Goal: Check status

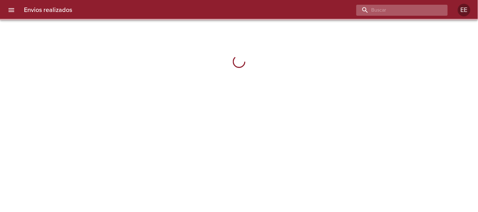
click at [421, 11] on input "buscar" at bounding box center [396, 10] width 81 height 11
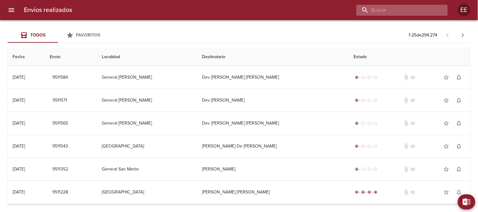
paste input "9288605"
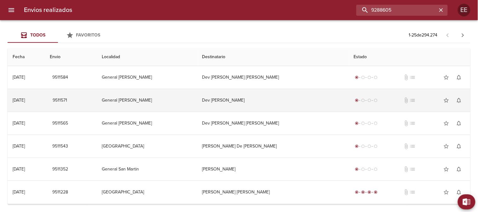
type input "9288605"
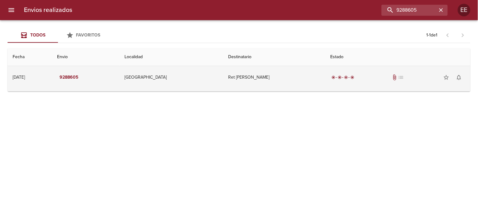
click at [223, 77] on td "Ret [PERSON_NAME]" at bounding box center [274, 77] width 102 height 23
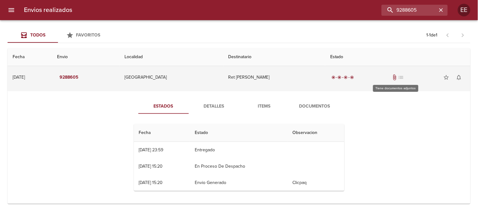
click at [394, 76] on span "attach_file" at bounding box center [395, 77] width 6 height 6
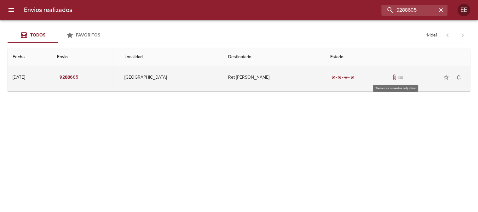
click at [394, 76] on span "attach_file" at bounding box center [395, 77] width 6 height 6
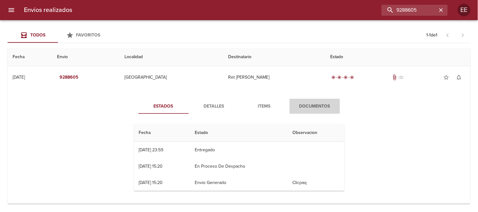
click at [314, 105] on span "Documentos" at bounding box center [314, 107] width 43 height 8
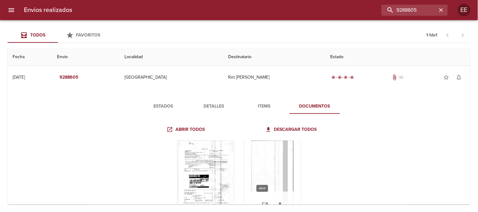
scroll to position [32, 0]
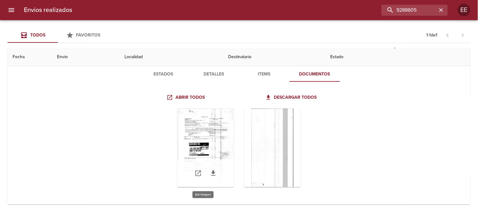
click at [208, 158] on div "Tabla de envíos del cliente" at bounding box center [205, 148] width 57 height 79
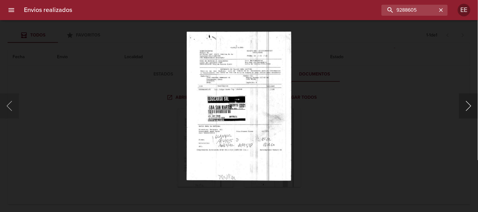
click at [468, 106] on button "Siguiente" at bounding box center [468, 106] width 19 height 25
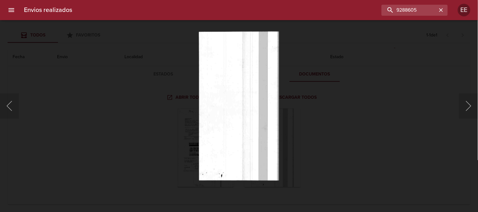
click at [370, 84] on div "Lightbox" at bounding box center [239, 106] width 478 height 212
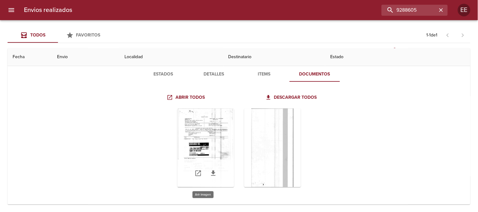
click at [213, 142] on div "Tabla de envíos del cliente" at bounding box center [205, 148] width 57 height 79
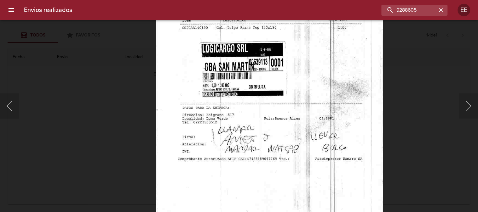
click at [435, 101] on div "Lightbox" at bounding box center [239, 106] width 478 height 212
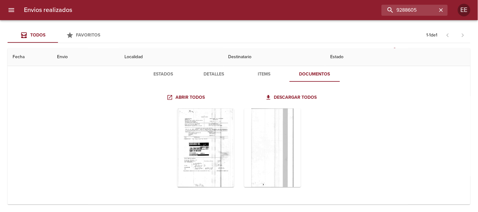
click at [161, 75] on span "Estados" at bounding box center [163, 75] width 43 height 8
